Goal: Information Seeking & Learning: Find specific fact

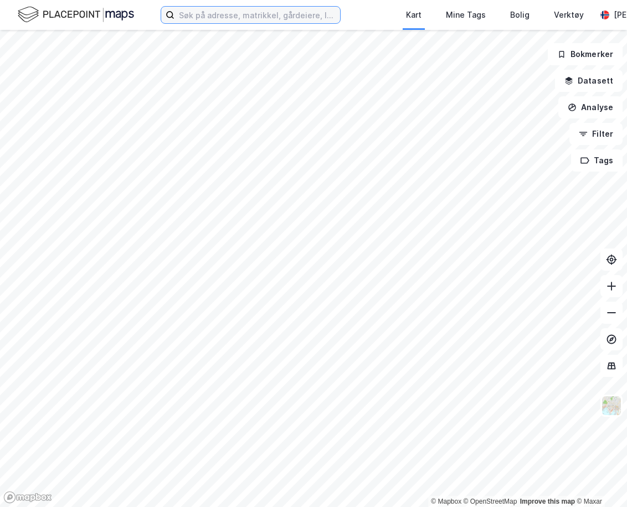
click at [215, 15] on input at bounding box center [257, 15] width 166 height 17
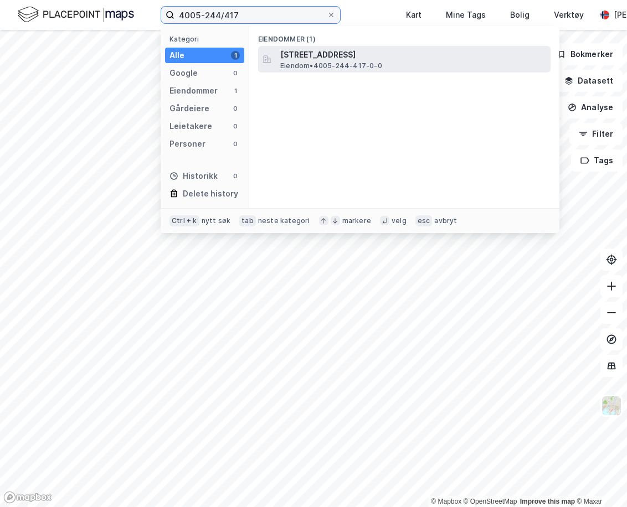
type input "4005-244/417"
click at [399, 68] on div "[STREET_ADDRESS] Eiendom • 4005-244-417-0-0" at bounding box center [414, 59] width 268 height 22
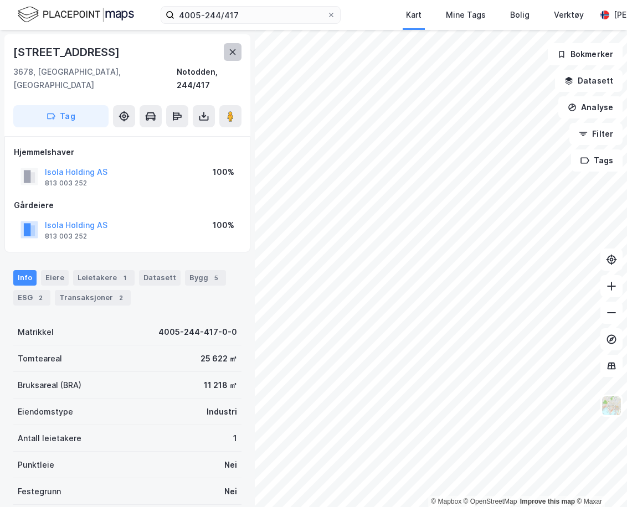
click at [231, 55] on icon at bounding box center [232, 52] width 9 height 9
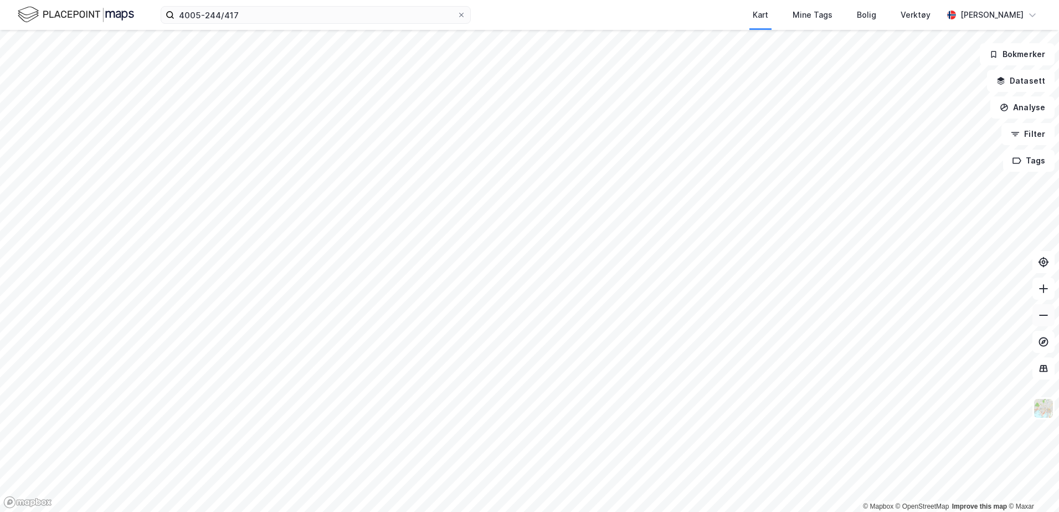
click at [687, 320] on button at bounding box center [1043, 315] width 22 height 22
click at [687, 292] on icon at bounding box center [1043, 288] width 11 height 11
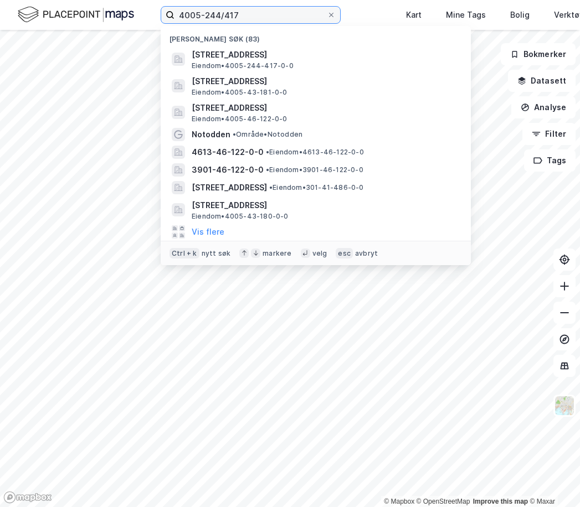
drag, startPoint x: 277, startPoint y: 22, endPoint x: 174, endPoint y: 6, distance: 104.3
click at [174, 6] on label "4005-244/417" at bounding box center [251, 15] width 180 height 18
